Goal: Information Seeking & Learning: Learn about a topic

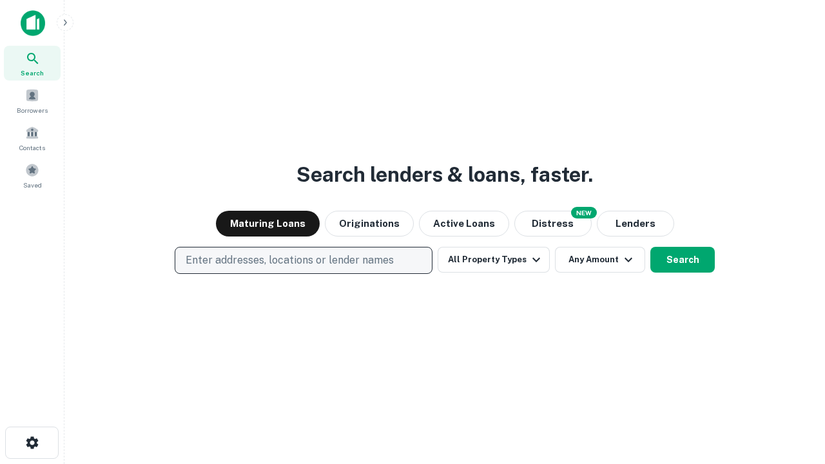
click at [303, 260] on p "Enter addresses, locations or lender names" at bounding box center [290, 260] width 208 height 15
type input "**********"
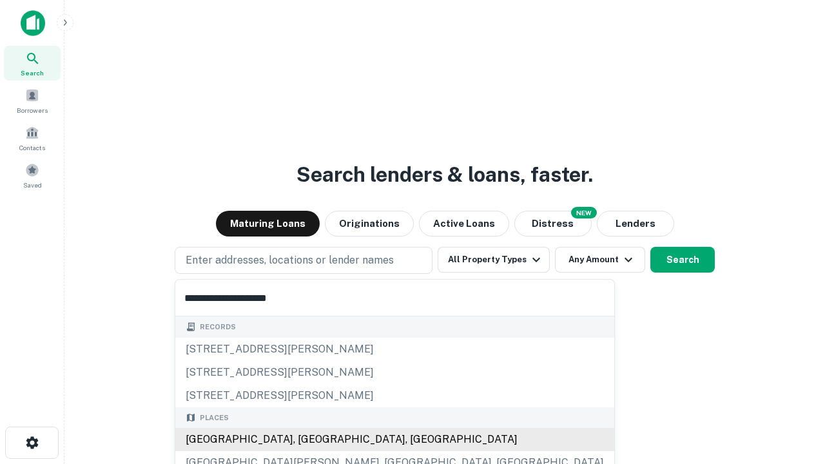
click at [308, 440] on div "[GEOGRAPHIC_DATA], [GEOGRAPHIC_DATA], [GEOGRAPHIC_DATA]" at bounding box center [394, 439] width 439 height 23
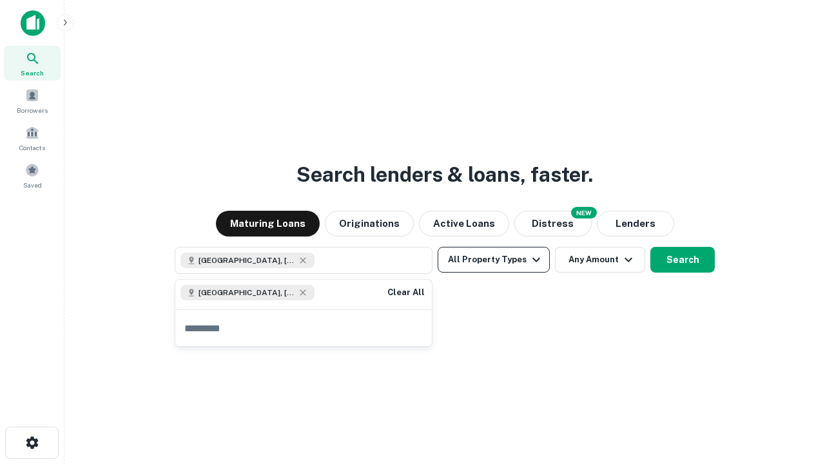
click at [494, 260] on button "All Property Types" at bounding box center [494, 260] width 112 height 26
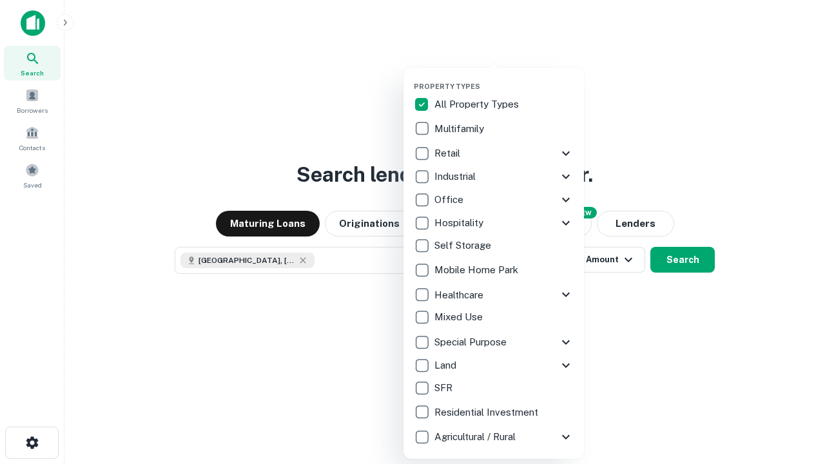
click at [504, 78] on button "button" at bounding box center [504, 78] width 181 height 1
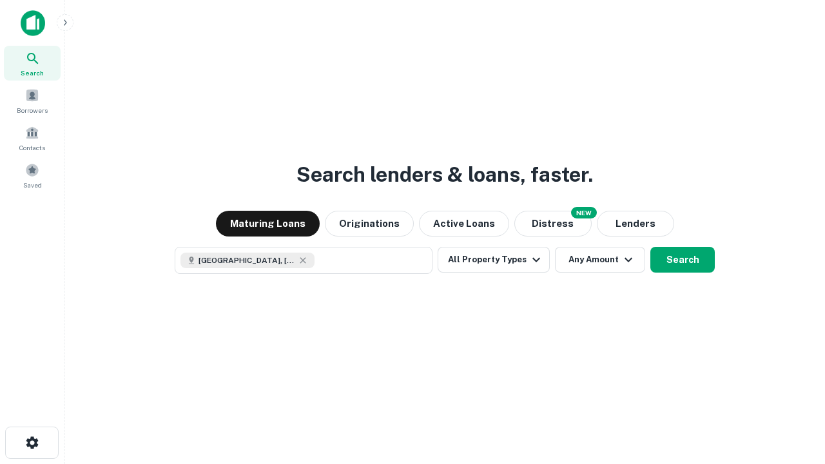
scroll to position [21, 0]
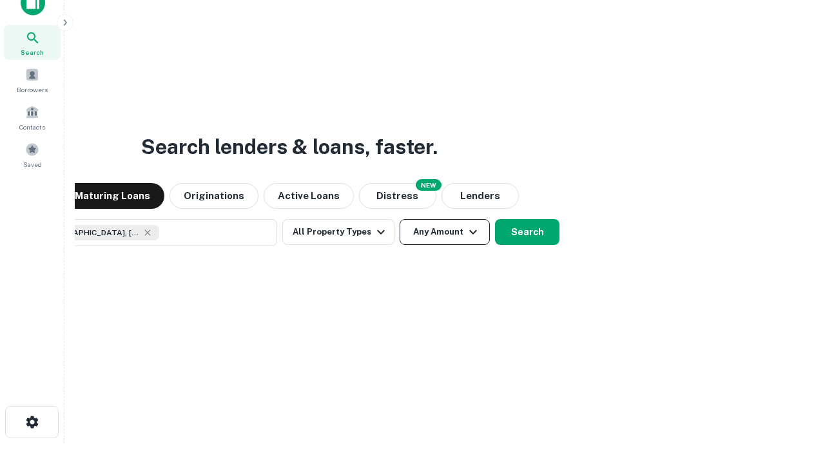
click at [400, 219] on button "Any Amount" at bounding box center [445, 232] width 90 height 26
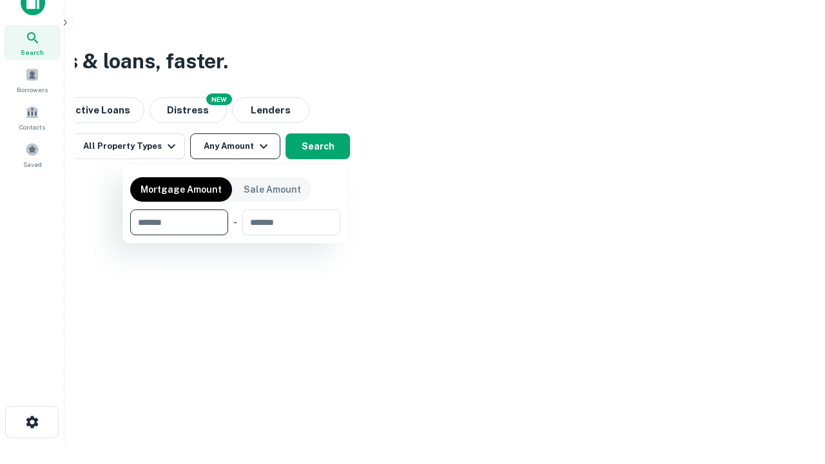
type input "*******"
click at [235, 235] on button "button" at bounding box center [235, 235] width 210 height 1
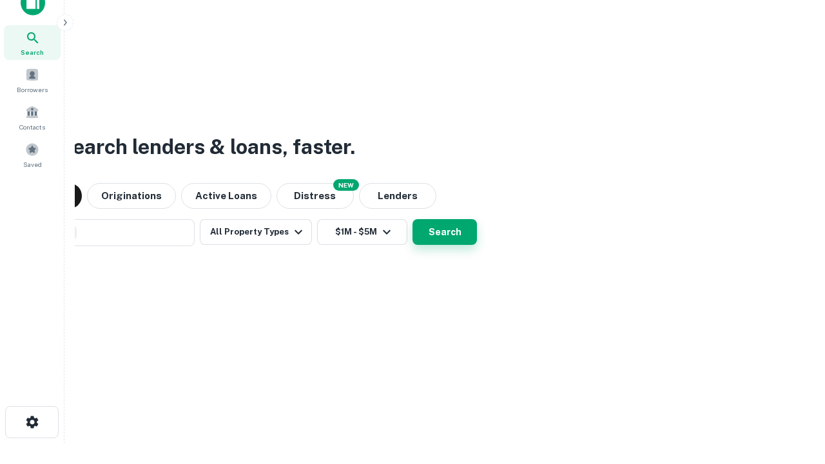
click at [413, 219] on button "Search" at bounding box center [445, 232] width 64 height 26
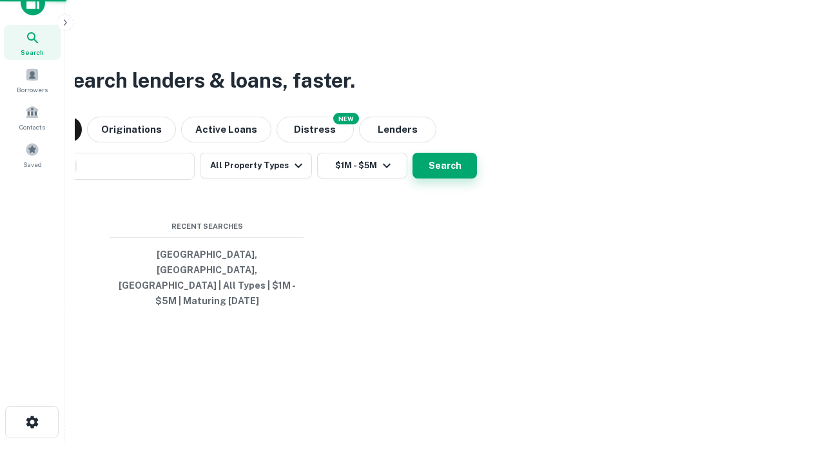
scroll to position [42, 365]
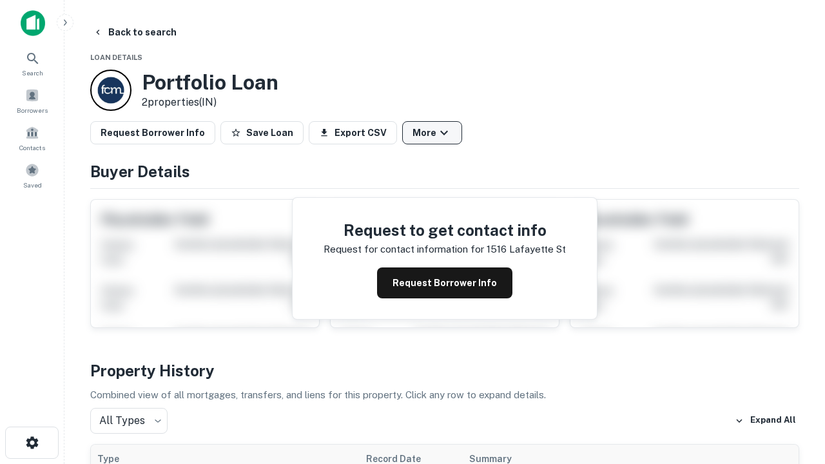
click at [432, 133] on button "More" at bounding box center [432, 132] width 60 height 23
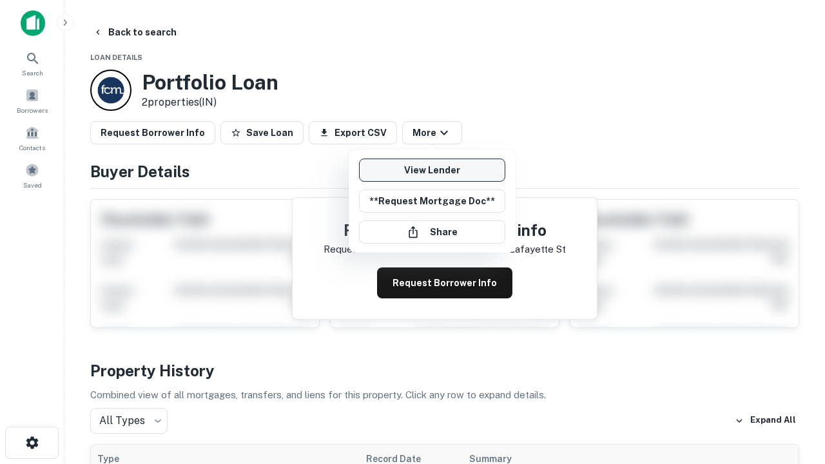
click at [432, 170] on link "View Lender" at bounding box center [432, 170] width 146 height 23
